Goal: Task Accomplishment & Management: Manage account settings

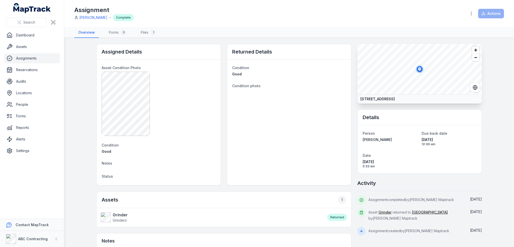
click at [23, 62] on link "Assignments" at bounding box center [32, 58] width 56 height 10
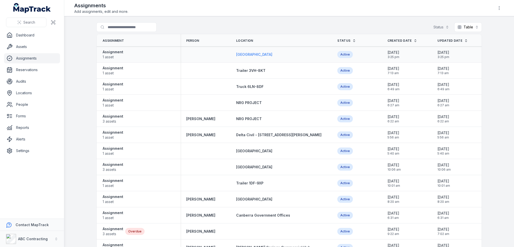
click at [256, 53] on span "[GEOGRAPHIC_DATA]" at bounding box center [254, 54] width 36 height 4
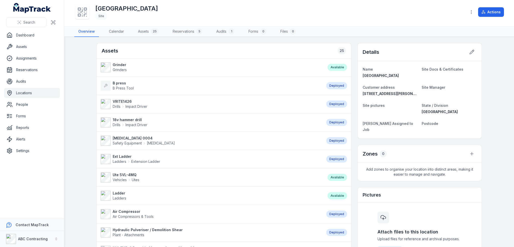
click at [120, 65] on strong "Grinder" at bounding box center [120, 64] width 14 height 5
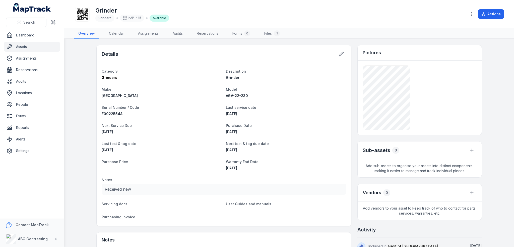
click at [27, 47] on link "Assets" at bounding box center [32, 47] width 56 height 10
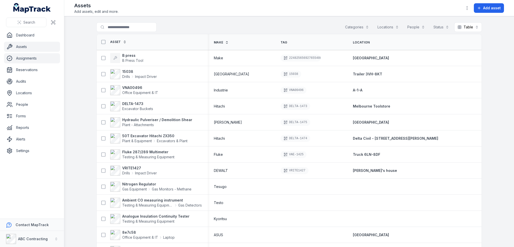
click at [18, 61] on link "Assignments" at bounding box center [32, 58] width 56 height 10
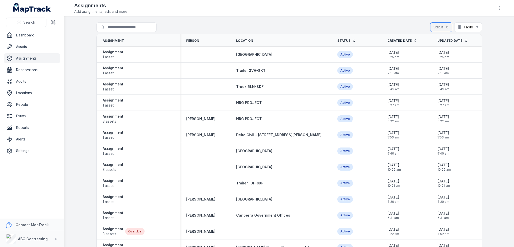
click at [439, 29] on button "Status" at bounding box center [442, 27] width 22 height 10
click at [75, 66] on main "Search for assignments Status Table ***** Assignment Person Location Status Cre…" at bounding box center [289, 131] width 450 height 231
click at [118, 84] on strong "Assignment" at bounding box center [113, 84] width 21 height 5
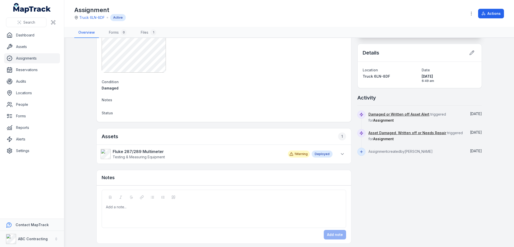
scroll to position [67, 0]
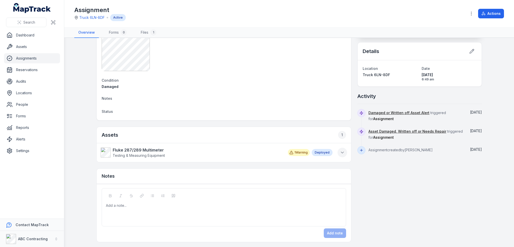
click at [342, 152] on icon at bounding box center [342, 152] width 5 height 5
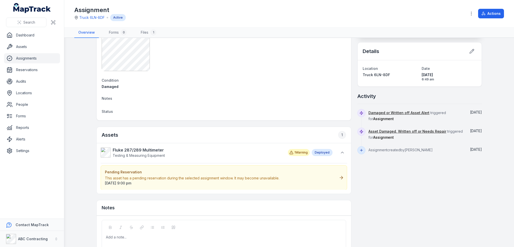
click at [339, 179] on icon at bounding box center [341, 177] width 5 height 5
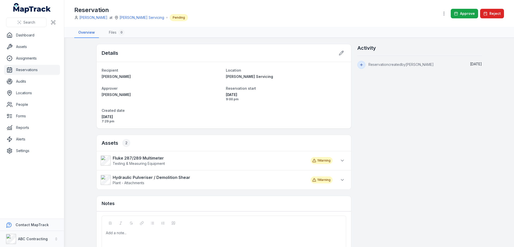
click at [320, 176] on div "1 Warning" at bounding box center [322, 179] width 22 height 7
click at [338, 179] on button at bounding box center [343, 180] width 10 height 10
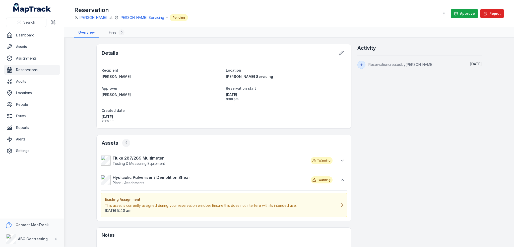
click at [291, 203] on div "This asset is currently assigned during your reservation window. Ensure this do…" at bounding box center [201, 205] width 192 height 5
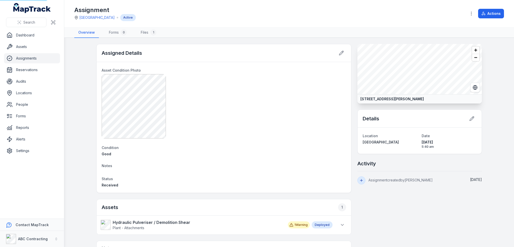
click at [291, 203] on h2 "Assets 1" at bounding box center [224, 207] width 245 height 8
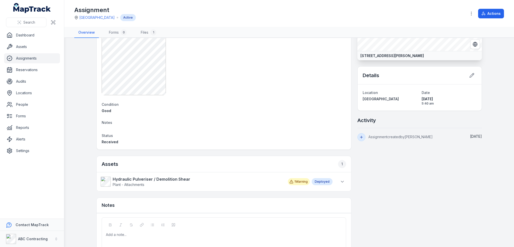
scroll to position [72, 0]
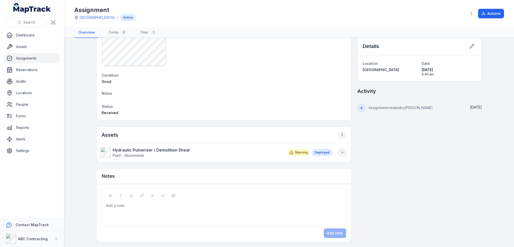
click at [341, 150] on icon at bounding box center [342, 152] width 5 height 5
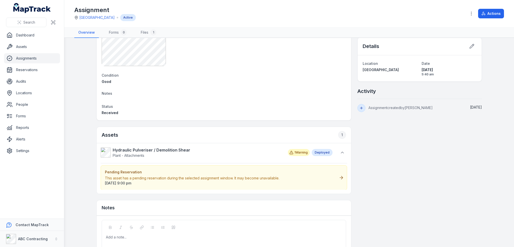
click at [282, 180] on div "Pending Reservation This asset has a pending reservation during the selected as…" at bounding box center [224, 177] width 247 height 25
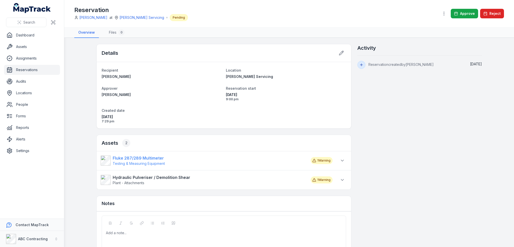
click at [282, 155] on link "Fluke 287/289 Multimeter Testing & Measuring Equipment" at bounding box center [203, 160] width 205 height 11
click at [298, 164] on link "Fluke 287/289 Multimeter Testing & Measuring Equipment" at bounding box center [203, 160] width 205 height 11
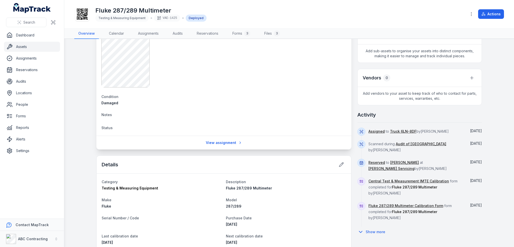
scroll to position [126, 0]
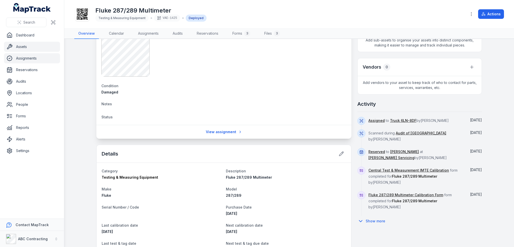
click at [19, 58] on link "Assignments" at bounding box center [32, 58] width 56 height 10
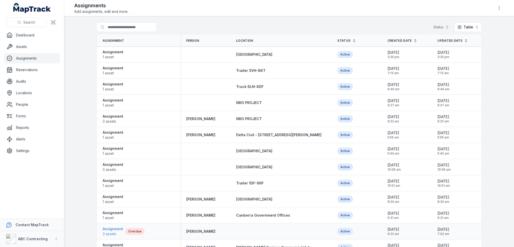
click at [107, 227] on strong "Assignment" at bounding box center [113, 228] width 21 height 5
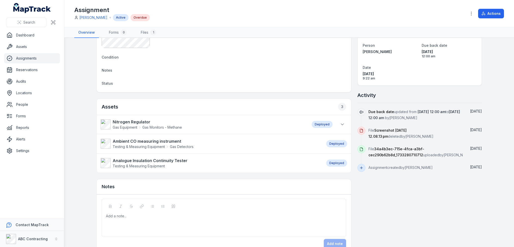
scroll to position [100, 0]
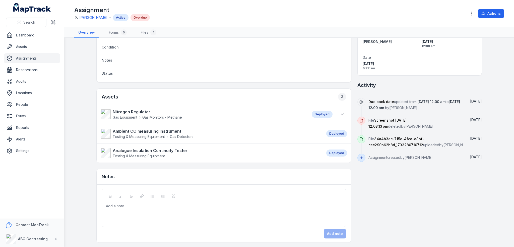
click at [347, 115] on li "Nitrogen Regulator Gas Equipment Gas Monitors - Methane Deployed Missing Asset …" at bounding box center [224, 114] width 255 height 19
click at [342, 114] on icon at bounding box center [342, 114] width 5 height 5
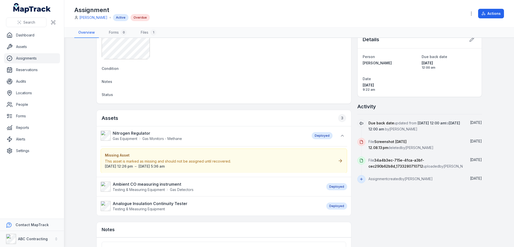
scroll to position [50, 0]
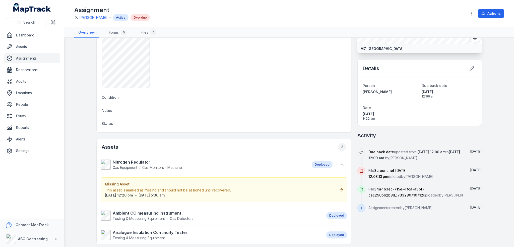
click at [330, 189] on div "Missing Asset This asset is marked as missing and should not be assigned until …" at bounding box center [224, 189] width 247 height 25
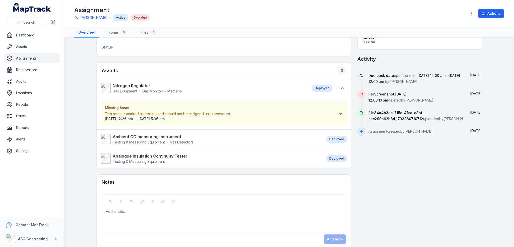
scroll to position [132, 0]
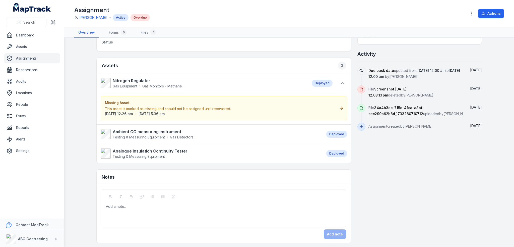
click at [274, 104] on div "Missing Asset This asset is marked as missing and should not be assigned until …" at bounding box center [224, 108] width 247 height 25
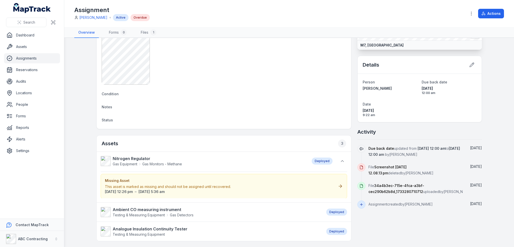
scroll to position [107, 0]
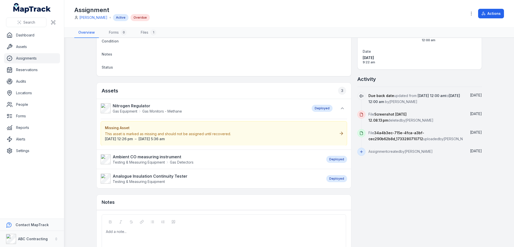
click at [340, 135] on div "Missing Asset This asset is marked as missing and should not be assigned until …" at bounding box center [224, 133] width 247 height 25
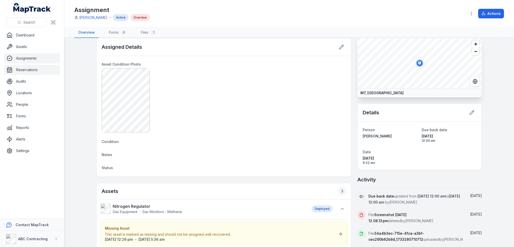
click at [27, 70] on link "Reservations" at bounding box center [32, 70] width 56 height 10
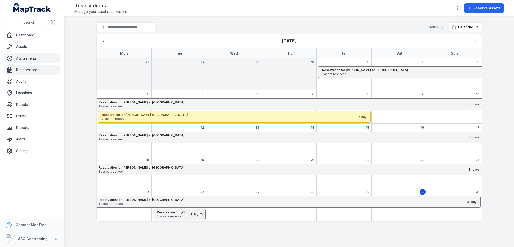
click at [23, 59] on link "Assignments" at bounding box center [32, 58] width 56 height 10
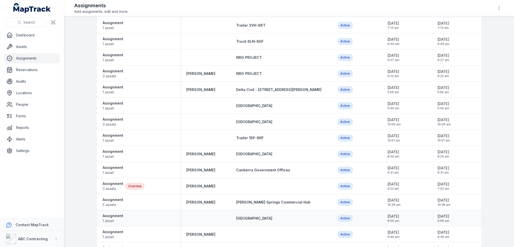
scroll to position [126, 0]
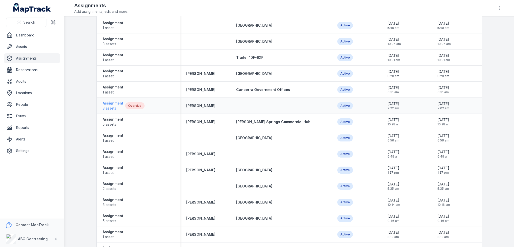
click at [112, 107] on span "3 assets" at bounding box center [113, 108] width 21 height 5
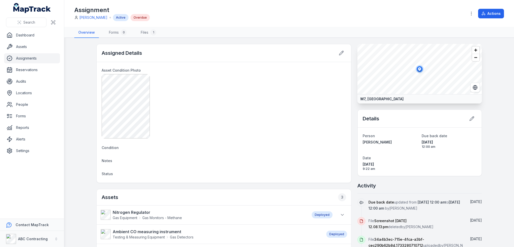
scroll to position [100, 0]
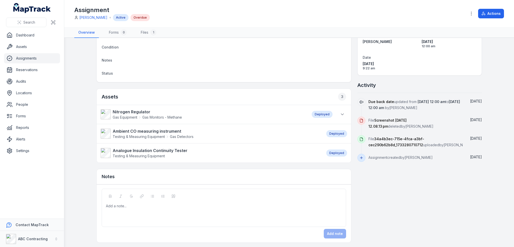
click at [330, 119] on li "Nitrogen Regulator Gas Equipment Gas Monitors - Methane Deployed Missing Asset …" at bounding box center [224, 114] width 255 height 19
click at [332, 115] on div "Nitrogen Regulator Gas Equipment Gas Monitors - Methane Deployed" at bounding box center [224, 114] width 247 height 11
click at [340, 112] on icon at bounding box center [342, 114] width 5 height 5
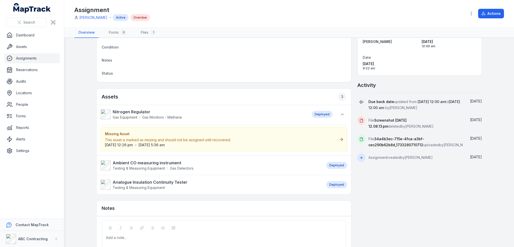
click at [337, 139] on div "Missing Asset This asset is marked as missing and should not be assigned until …" at bounding box center [224, 139] width 247 height 25
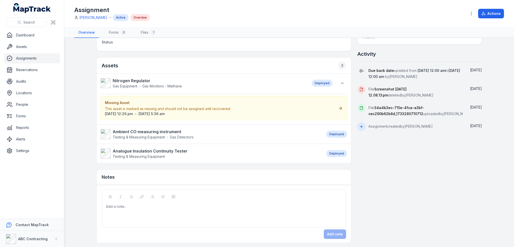
scroll to position [132, 0]
click at [339, 109] on icon at bounding box center [341, 107] width 5 height 5
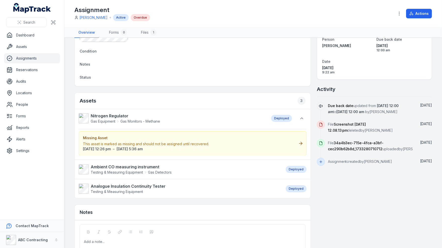
scroll to position [131, 0]
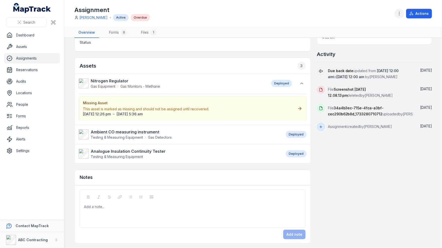
click at [403, 13] on button "button" at bounding box center [399, 14] width 10 height 10
click at [252, 14] on div "Assignment [PERSON_NAME] Active Overdue Actions" at bounding box center [252, 13] width 357 height 23
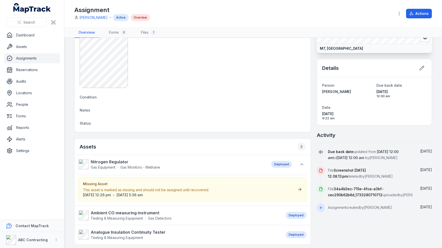
scroll to position [0, 0]
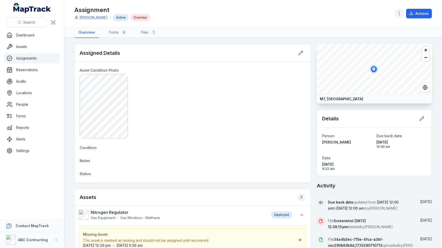
click at [402, 16] on icon "button" at bounding box center [399, 13] width 5 height 5
click at [374, 27] on div "Attach files" at bounding box center [374, 26] width 56 height 9
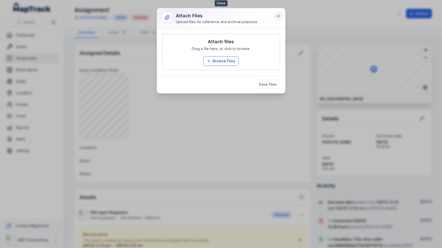
click at [282, 17] on button at bounding box center [279, 16] width 10 height 10
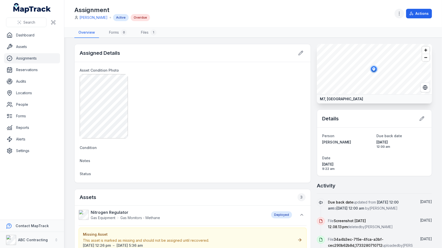
click at [402, 14] on button "button" at bounding box center [399, 14] width 10 height 10
click at [374, 42] on div "Edit assignment fields" at bounding box center [374, 40] width 56 height 9
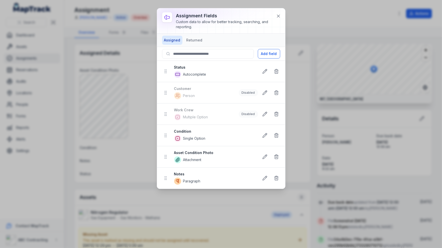
click at [277, 21] on div "assignment fields Custom data to allow for better tracking, searching, and repo…" at bounding box center [228, 20] width 104 height 17
click at [277, 19] on button at bounding box center [279, 16] width 10 height 10
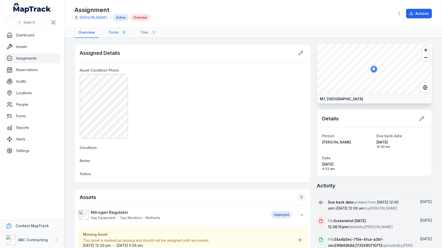
click at [121, 33] on div "0" at bounding box center [124, 32] width 6 height 6
